Goal: Check status

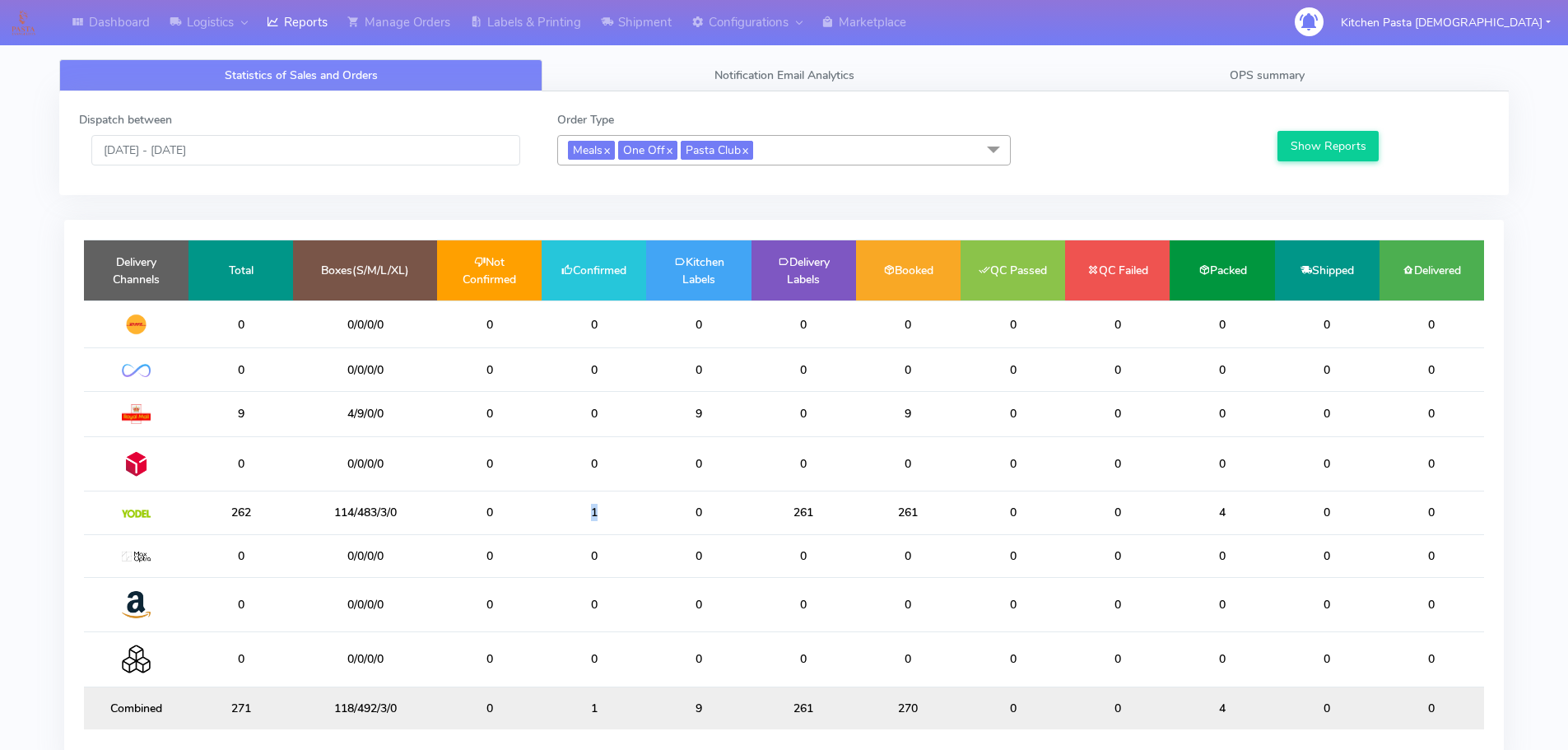
drag, startPoint x: 601, startPoint y: 522, endPoint x: 548, endPoint y: 520, distance: 53.0
click at [548, 520] on td "1" at bounding box center [594, 513] width 104 height 42
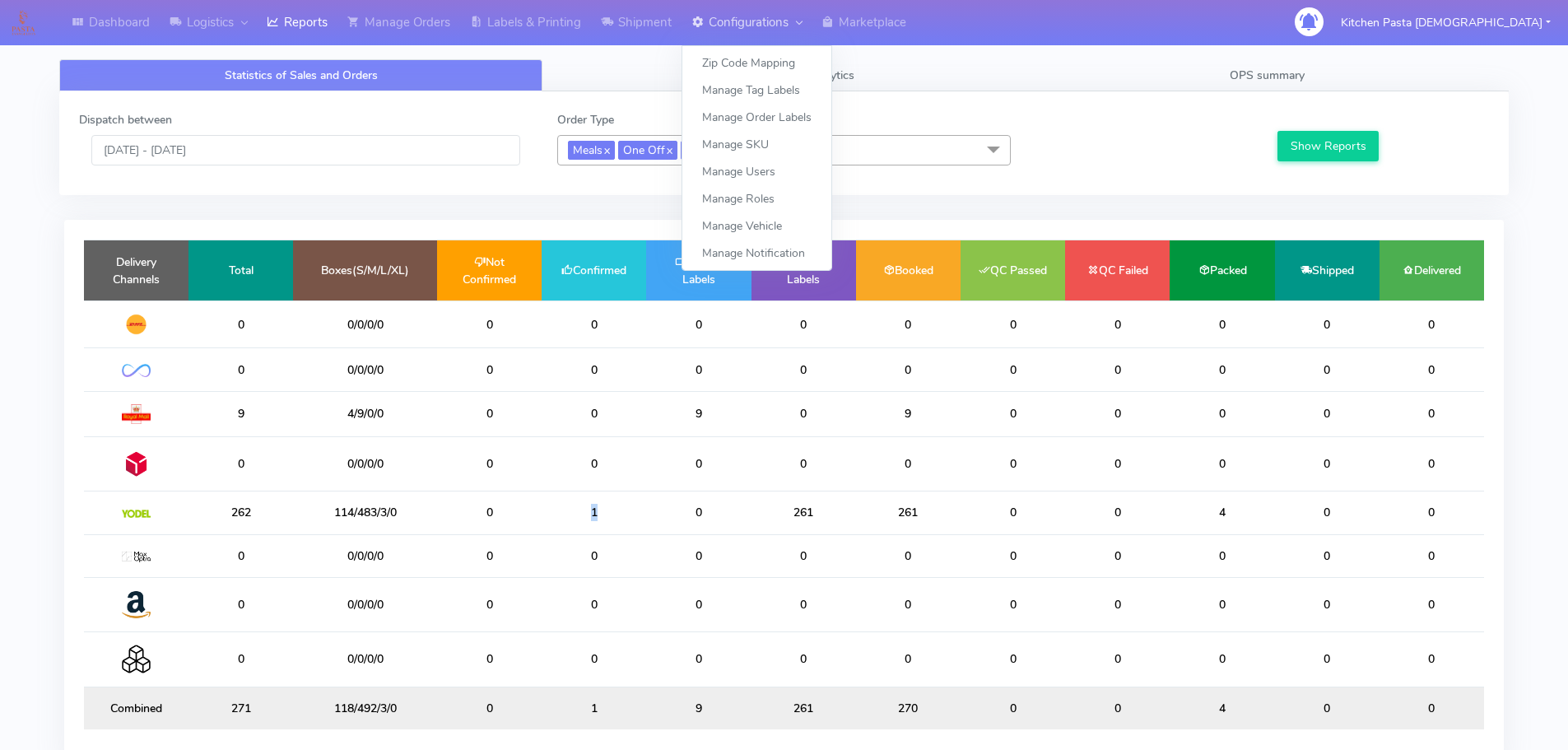
click at [685, 28] on link "Configurations" at bounding box center [746, 22] width 130 height 45
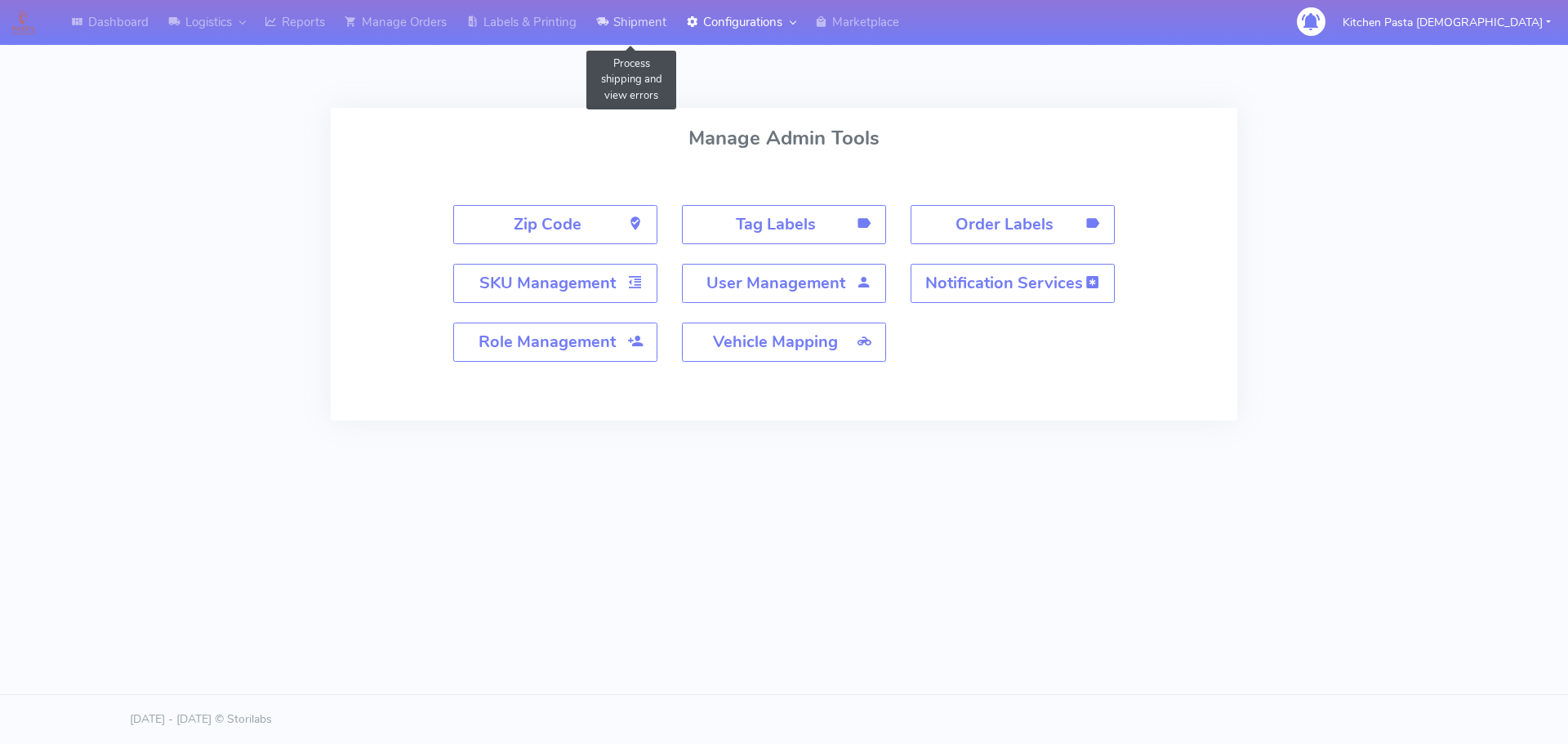
click at [629, 33] on link "Shipment" at bounding box center [631, 22] width 90 height 45
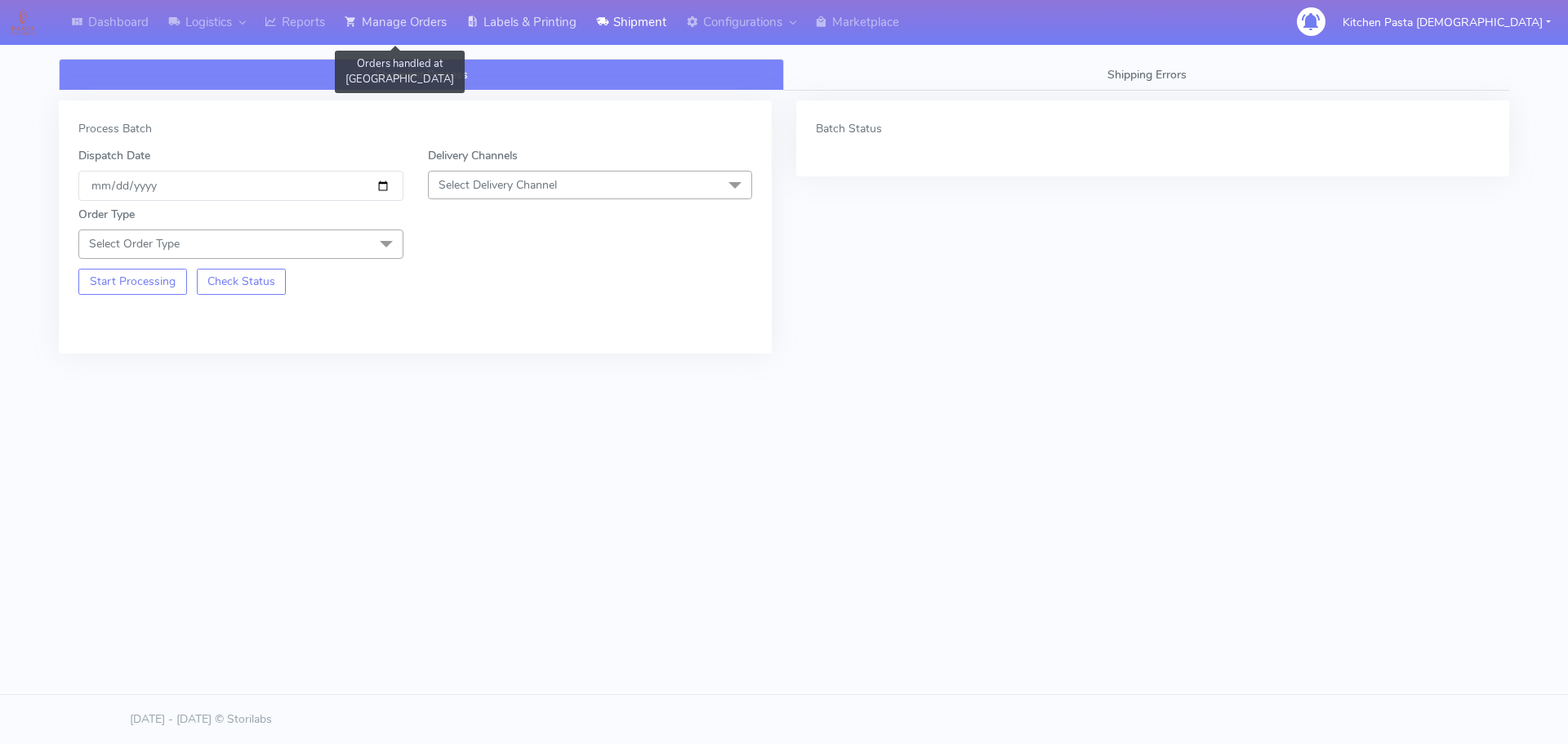
drag, startPoint x: 362, startPoint y: 35, endPoint x: 559, endPoint y: 35, distance: 197.0
click at [363, 35] on link "Manage Orders" at bounding box center [395, 22] width 121 height 45
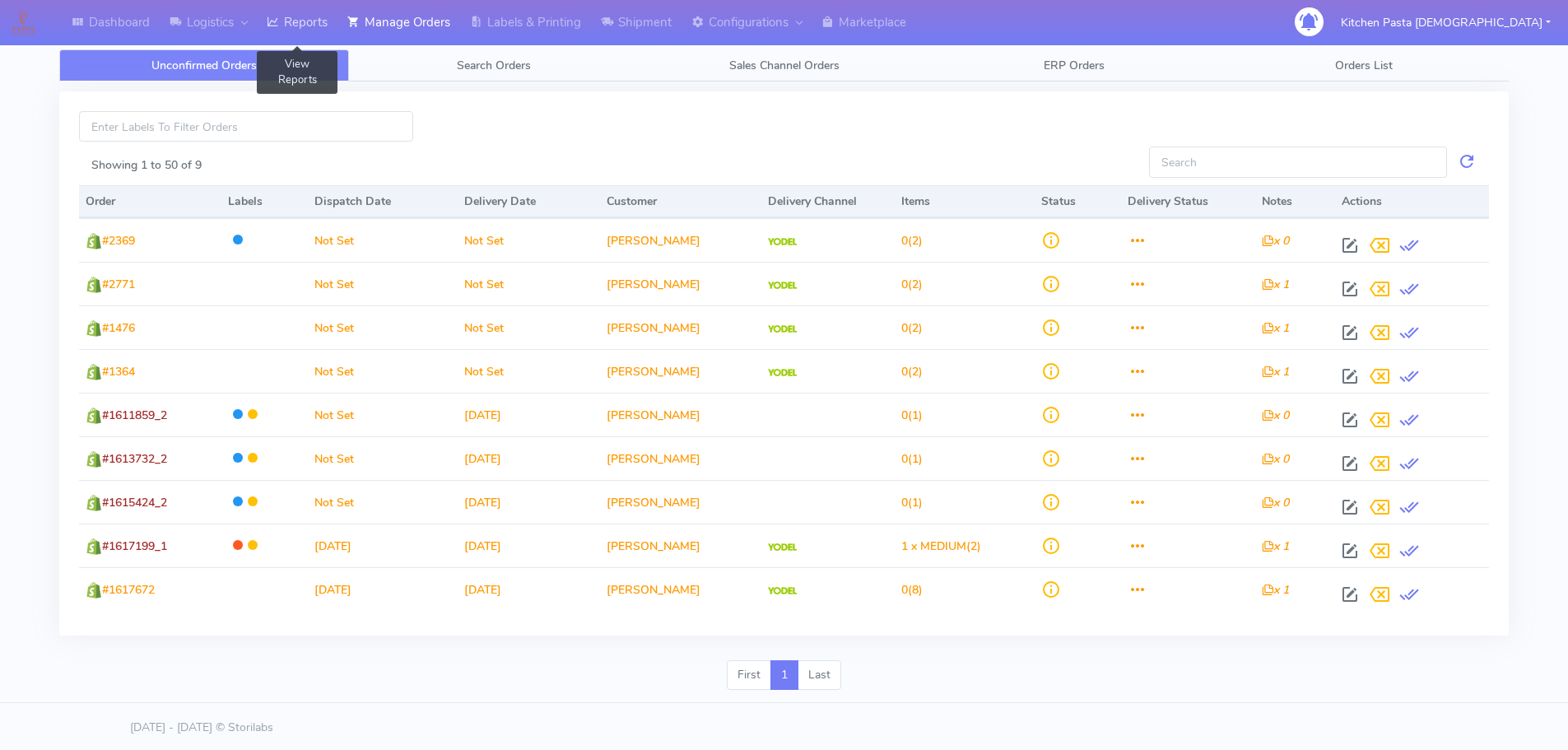
click at [325, 30] on link "Reports" at bounding box center [296, 22] width 81 height 45
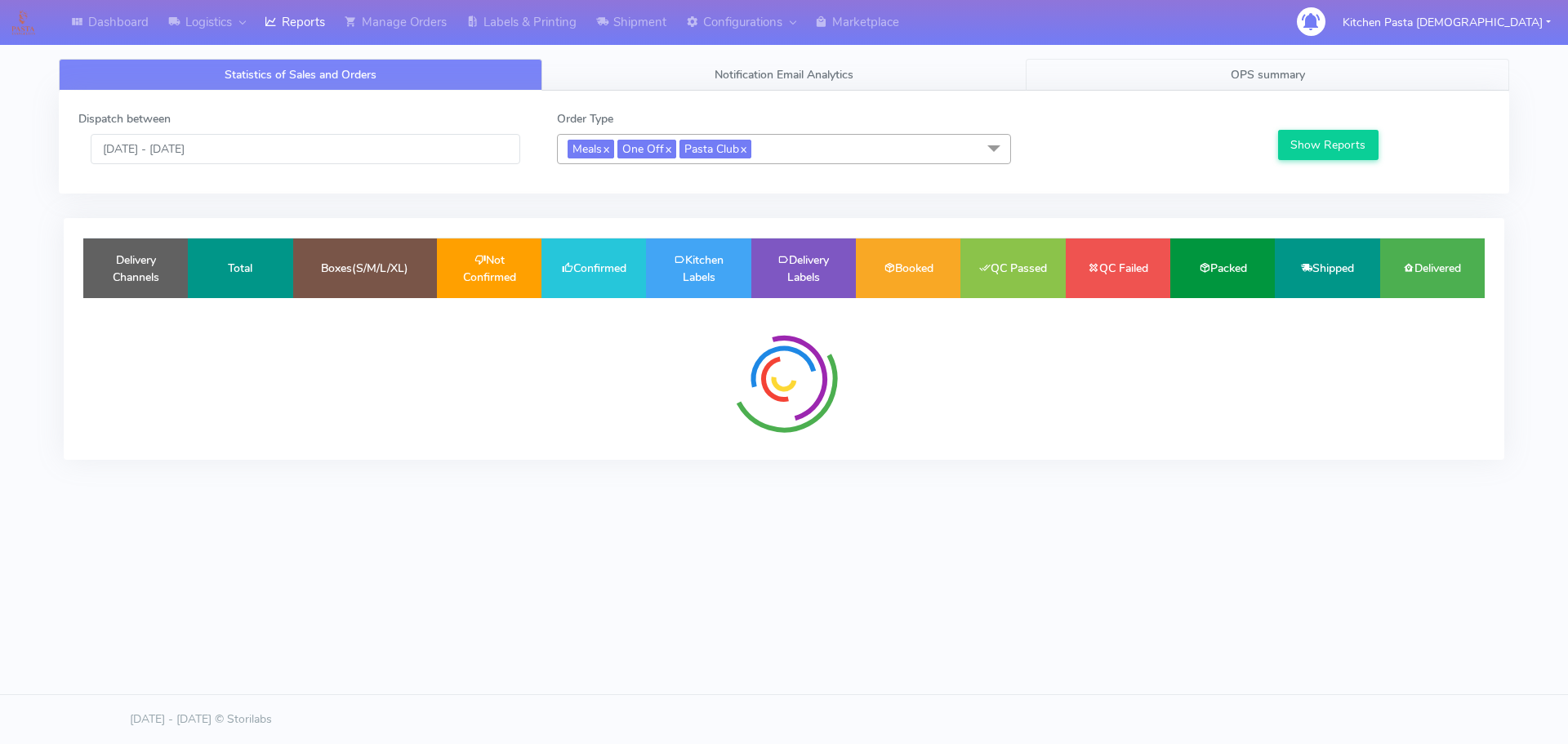
click at [1272, 68] on span "OPS summary" at bounding box center [1267, 74] width 74 height 15
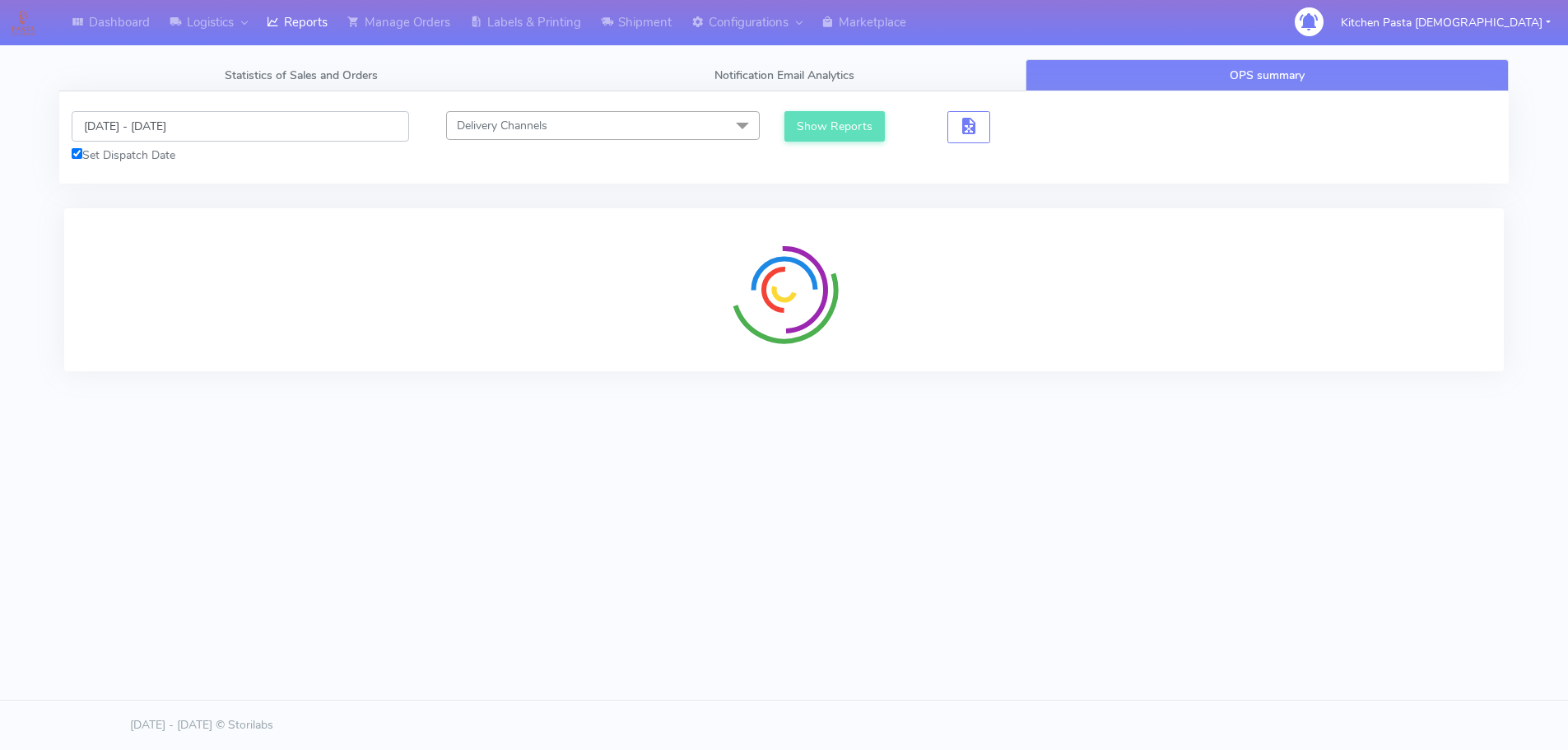
click at [287, 135] on input "[DATE] - [DATE]" at bounding box center [240, 127] width 337 height 31
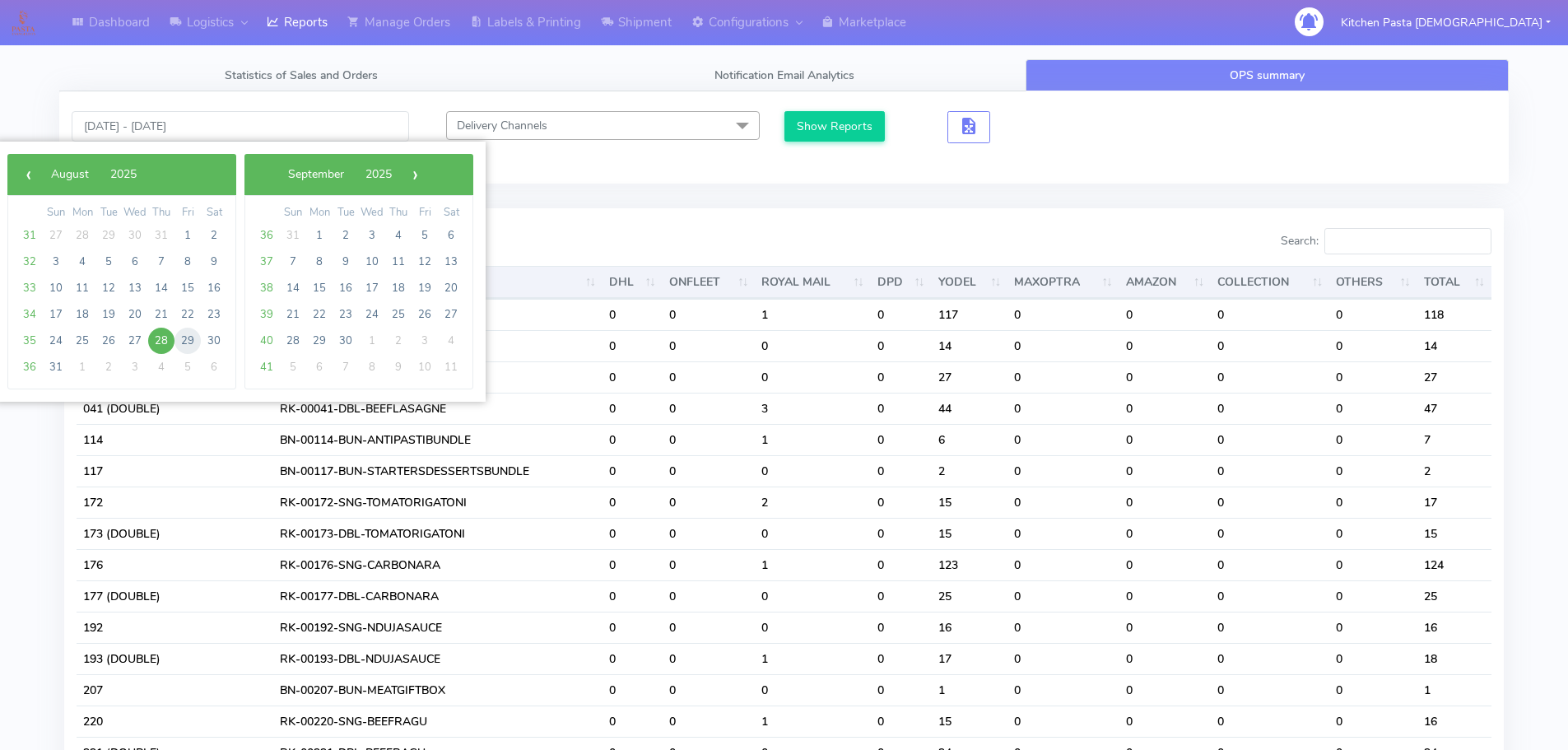
click at [195, 332] on span "29" at bounding box center [187, 341] width 26 height 26
type input "[DATE] - [DATE]"
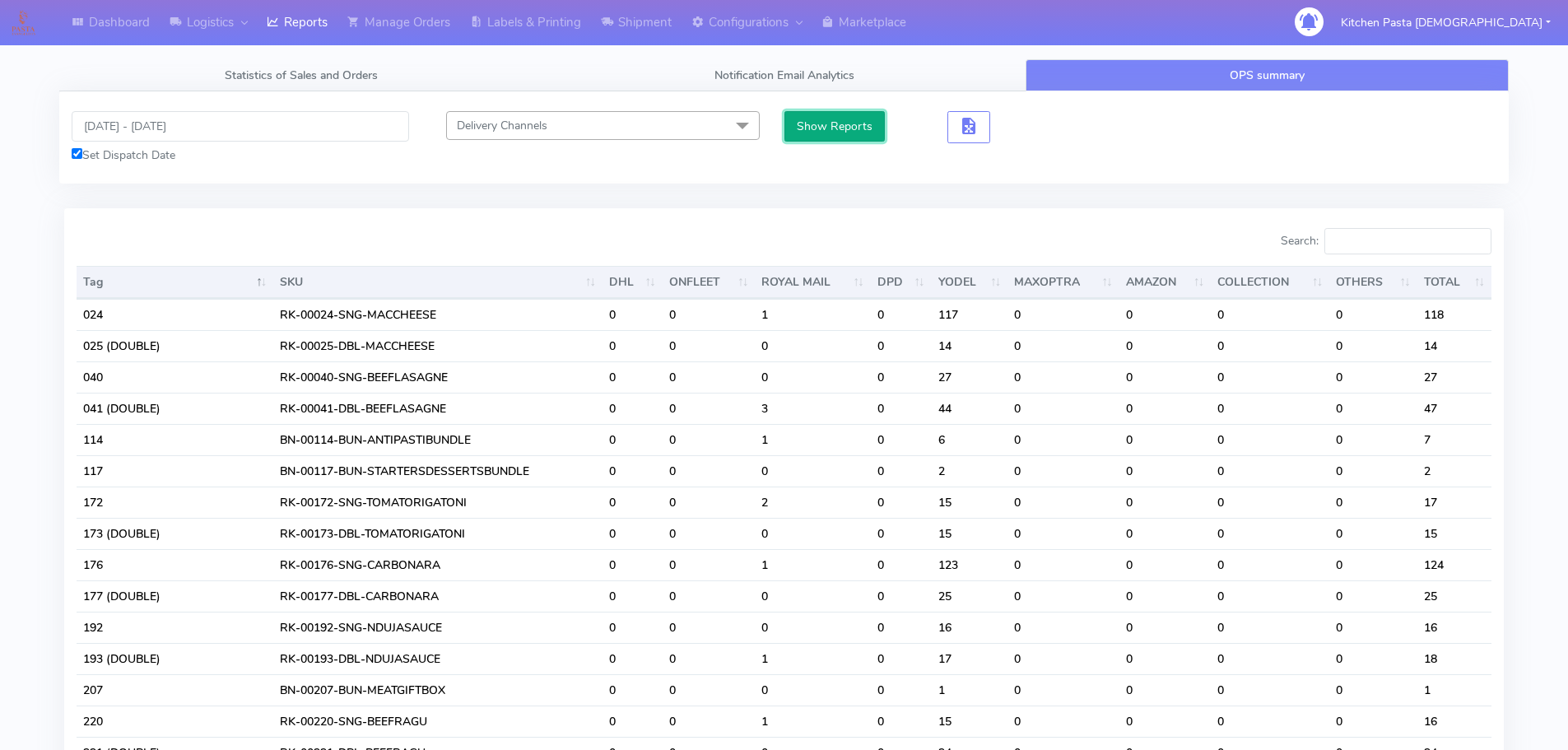
click at [845, 133] on button "Show Reports" at bounding box center [834, 127] width 101 height 31
click at [1348, 248] on input "Search:" at bounding box center [1407, 240] width 167 height 26
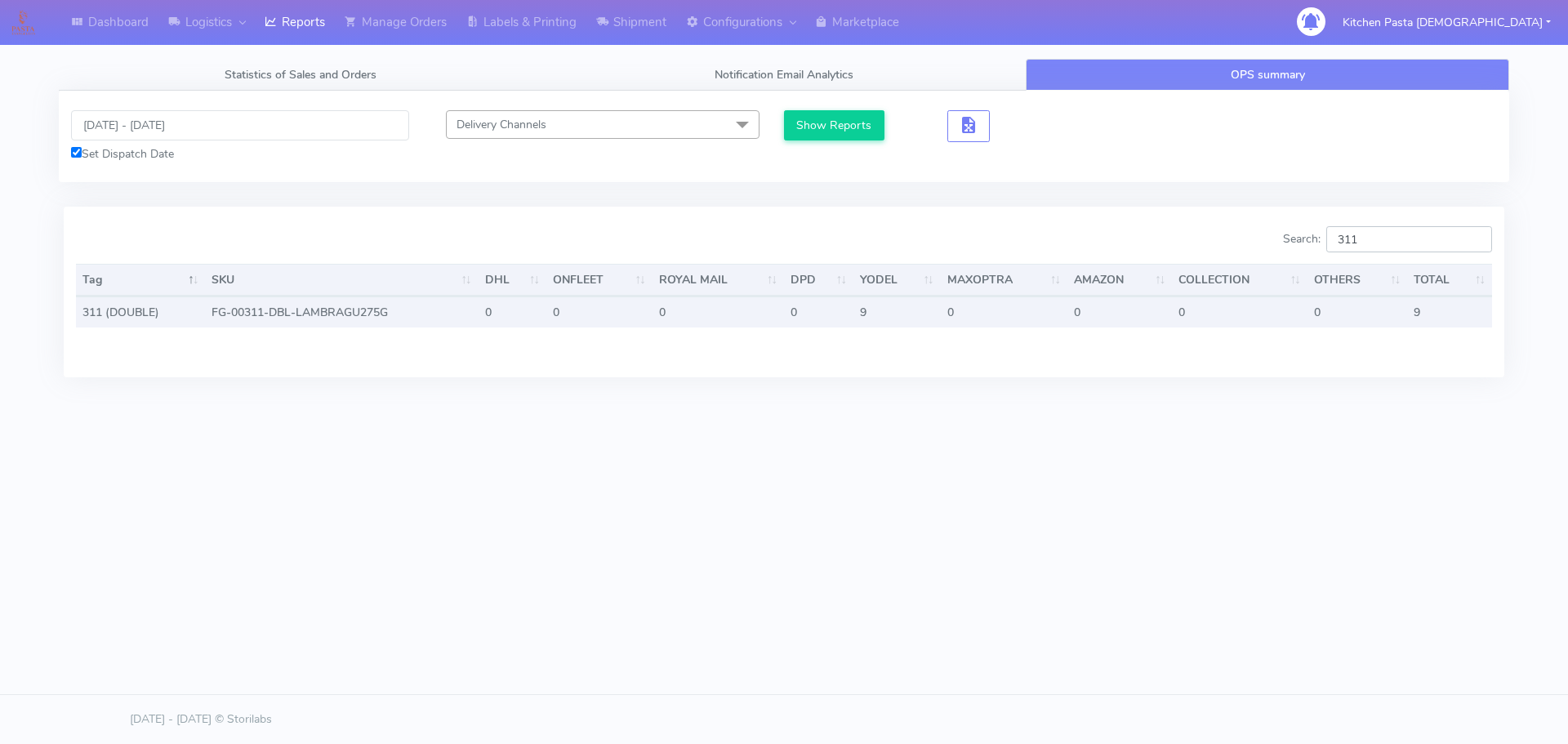
type input "311"
drag, startPoint x: 1445, startPoint y: 318, endPoint x: 1384, endPoint y: 318, distance: 61.0
click at [1384, 318] on tr "311 (DOUBLE) FG-00311-DBL-LAMBRAGU275G 0 0 0 0 9 0 0 0 0 9" at bounding box center [784, 312] width 1415 height 31
